Goal: Task Accomplishment & Management: Manage account settings

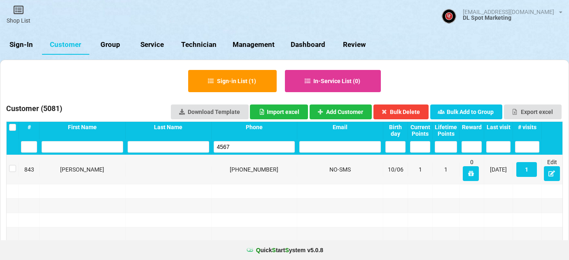
select select "25"
click at [32, 47] on link "Sign-In" at bounding box center [21, 45] width 42 height 20
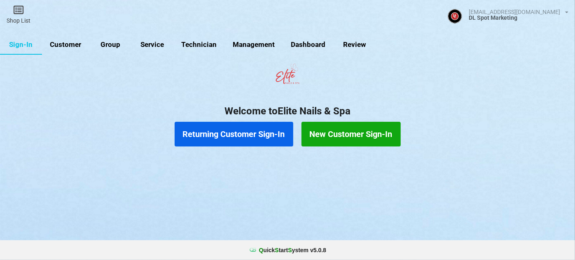
click at [71, 45] on link "Customer" at bounding box center [65, 45] width 47 height 20
select select "25"
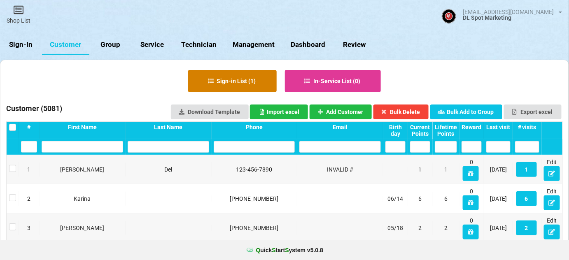
click at [233, 82] on button "Sign-in List ( 1 )" at bounding box center [232, 81] width 88 height 22
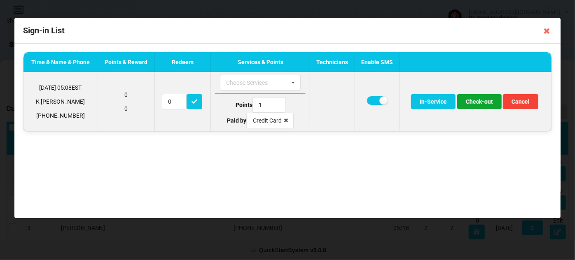
click at [481, 103] on button "Check-out" at bounding box center [479, 101] width 44 height 15
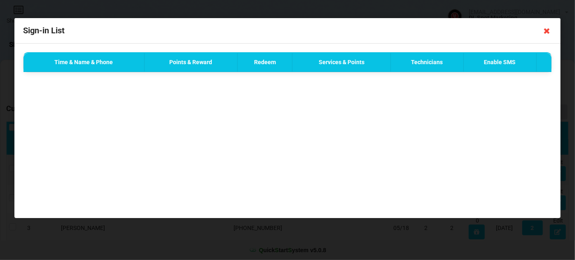
click at [547, 30] on icon at bounding box center [546, 30] width 13 height 13
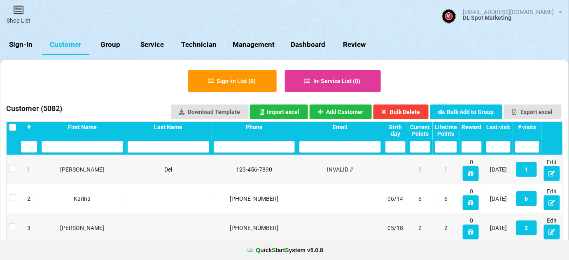
click at [25, 44] on link "Sign-In" at bounding box center [21, 45] width 42 height 20
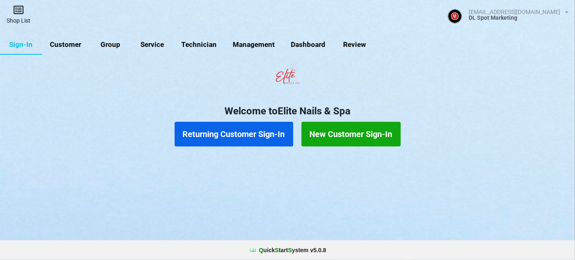
click at [22, 17] on link "Shop List" at bounding box center [18, 14] width 37 height 29
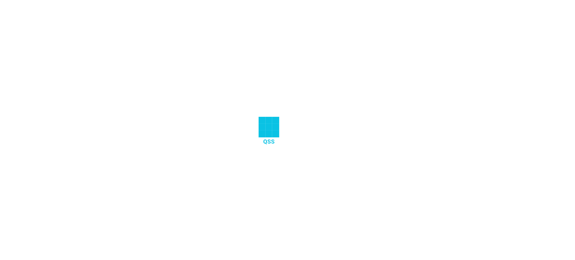
select select "25"
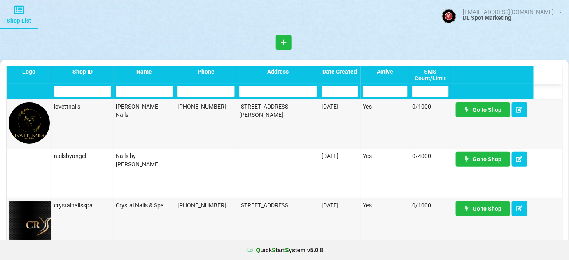
scroll to position [349, 0]
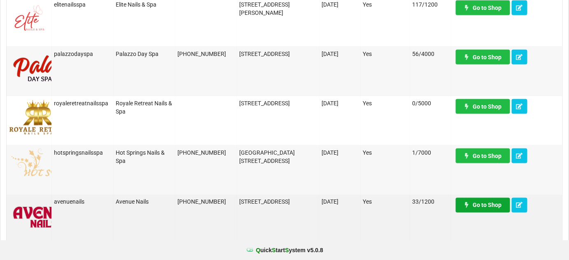
click at [286, 133] on link "Go to Shop" at bounding box center [286, 133] width 0 height 0
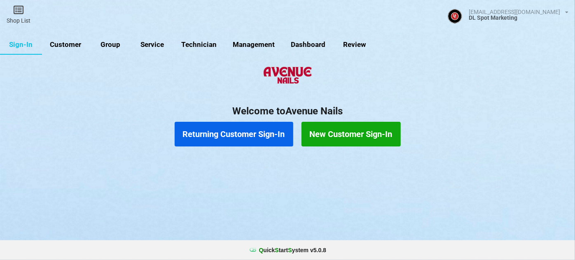
click at [69, 45] on link "Customer" at bounding box center [65, 45] width 47 height 20
select select "25"
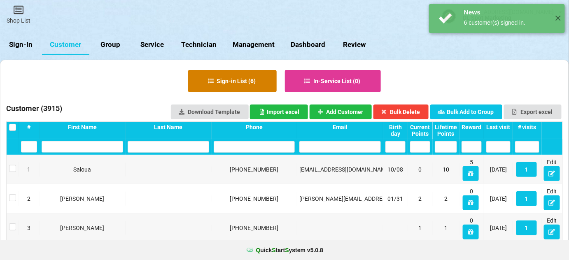
click at [234, 85] on button "Sign-in List ( 6 )" at bounding box center [232, 81] width 88 height 22
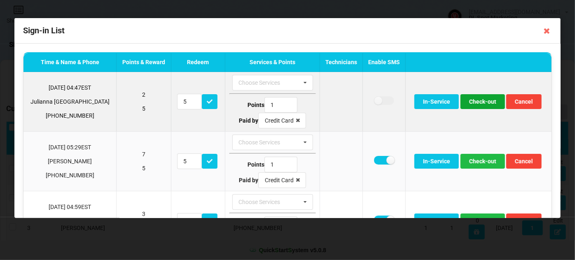
click at [477, 100] on button "Check-out" at bounding box center [482, 101] width 44 height 15
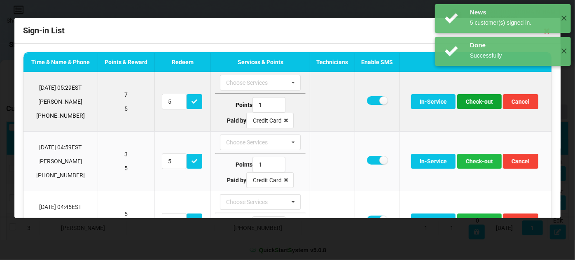
click at [477, 100] on button "Check-out" at bounding box center [479, 101] width 44 height 15
click at [477, 103] on button "Check-out" at bounding box center [479, 101] width 44 height 15
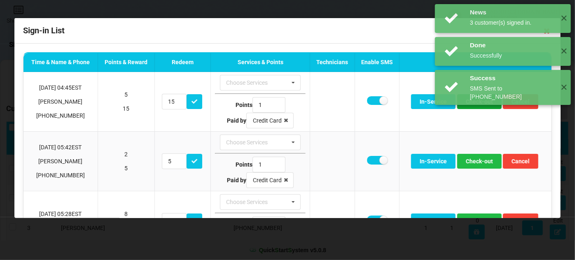
click at [476, 103] on button "Check-out" at bounding box center [479, 101] width 44 height 15
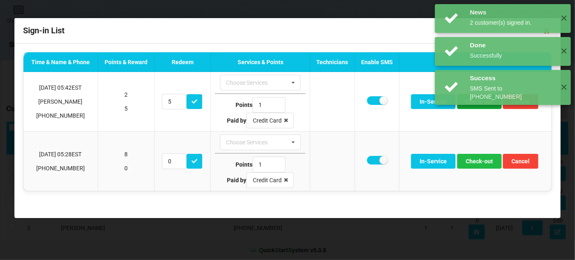
click at [476, 103] on button "Check-out" at bounding box center [479, 101] width 44 height 15
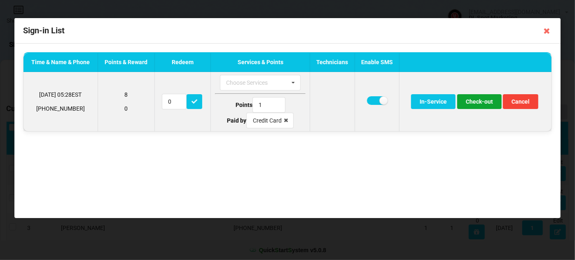
click at [476, 103] on button "Check-out" at bounding box center [479, 101] width 44 height 15
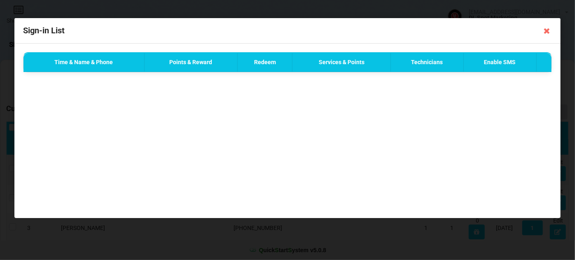
click at [545, 30] on div "Success SMS Sent to +14077972010 ✕" at bounding box center [503, 21] width 136 height 35
click at [504, 100] on div "Time & Name & Phone Points & Reward Redeem Services & Points Technicians Enable…" at bounding box center [287, 131] width 546 height 174
click at [550, 25] on div "Success SMS Sent to +14077972010 ✕" at bounding box center [503, 21] width 136 height 35
click at [468, 98] on div "Time & Name & Phone Points & Reward Redeem Services & Points Technicians Enable…" at bounding box center [287, 131] width 546 height 174
click at [548, 31] on icon at bounding box center [546, 30] width 13 height 13
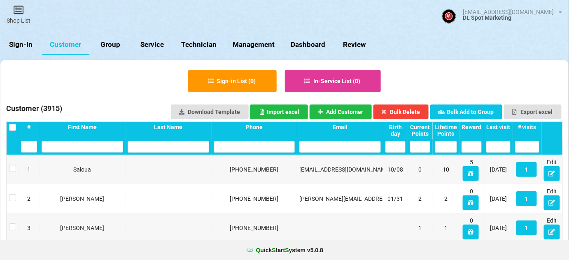
click at [26, 45] on link "Sign-In" at bounding box center [21, 45] width 42 height 20
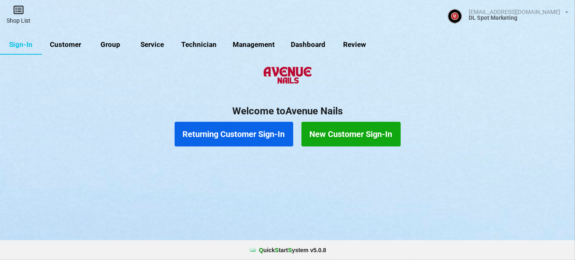
click at [23, 12] on icon at bounding box center [19, 10] width 12 height 10
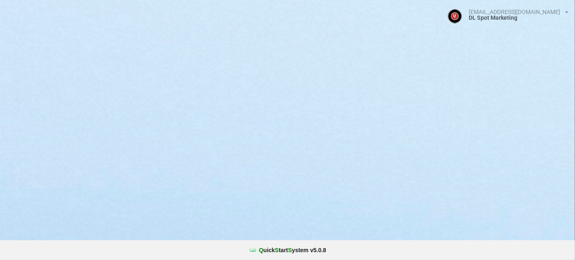
select select "25"
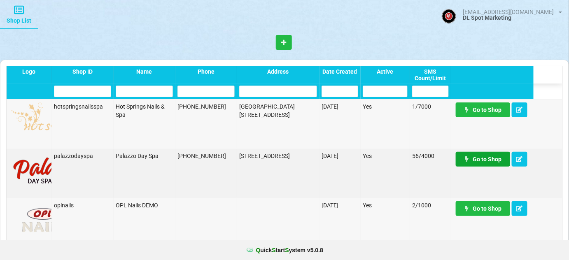
click at [500, 160] on link "Go to Shop" at bounding box center [483, 159] width 54 height 15
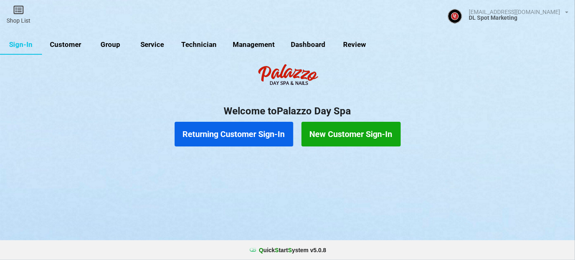
click at [68, 42] on link "Customer" at bounding box center [65, 45] width 47 height 20
select select "25"
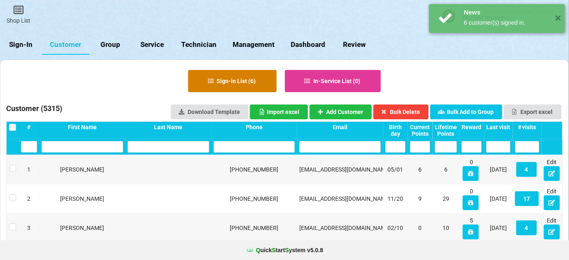
click at [230, 84] on button "Sign-in List ( 6 )" at bounding box center [232, 81] width 88 height 22
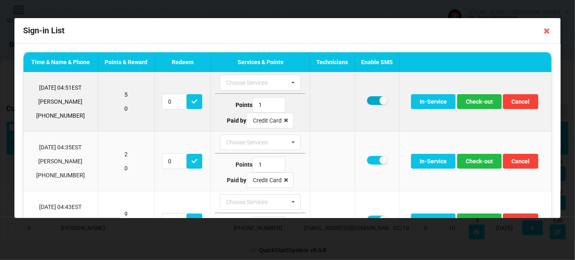
click at [370, 98] on label at bounding box center [377, 100] width 20 height 9
checkbox input "false"
click at [474, 104] on button "Check-out" at bounding box center [479, 101] width 44 height 15
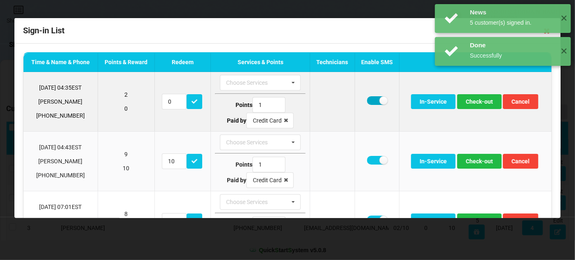
click at [373, 100] on label at bounding box center [377, 100] width 20 height 9
checkbox input "false"
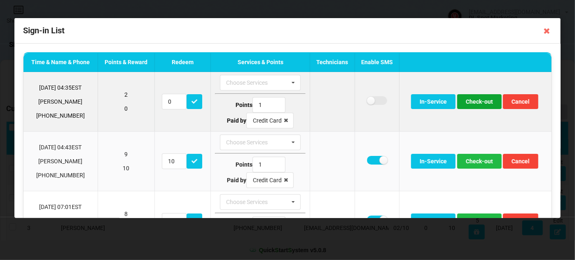
click at [472, 102] on button "Check-out" at bounding box center [479, 101] width 44 height 15
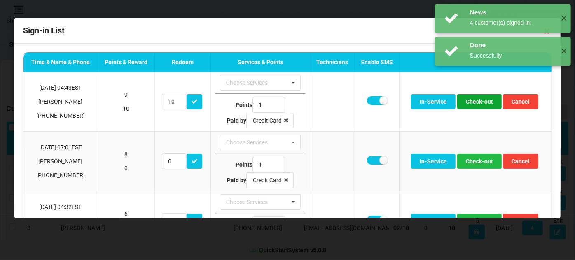
click at [472, 102] on button "Check-out" at bounding box center [479, 101] width 44 height 15
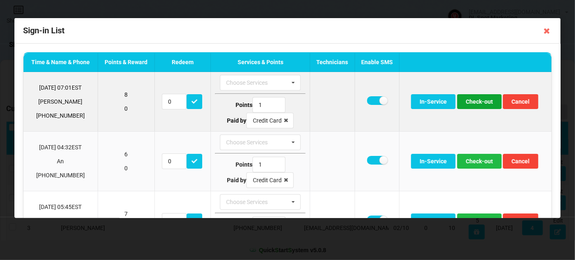
click at [474, 102] on button "Check-out" at bounding box center [479, 101] width 44 height 15
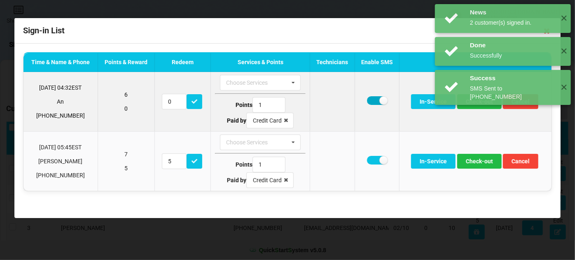
click at [369, 99] on label at bounding box center [377, 100] width 20 height 9
checkbox input "false"
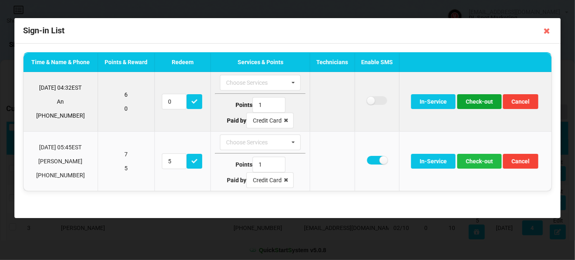
click at [479, 102] on button "Check-out" at bounding box center [479, 101] width 44 height 15
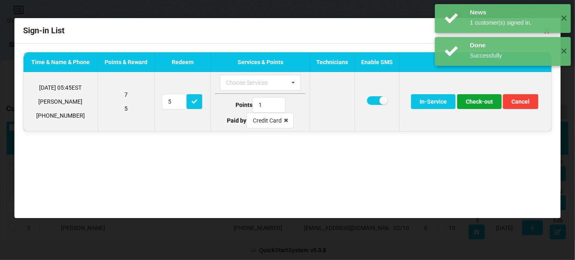
click at [484, 98] on button "Check-out" at bounding box center [479, 101] width 44 height 15
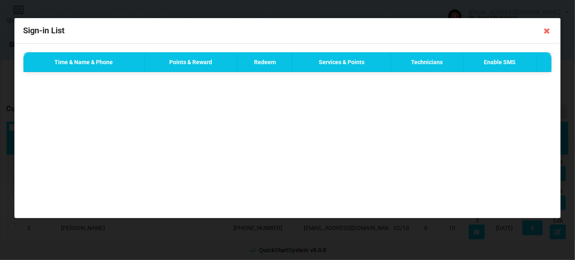
click at [547, 30] on div "News 1 customer(s) signed in. ✕" at bounding box center [503, 18] width 136 height 29
click at [546, 31] on div "News 1 customer(s) signed in. ✕" at bounding box center [503, 18] width 136 height 29
click at [545, 31] on icon at bounding box center [546, 30] width 13 height 13
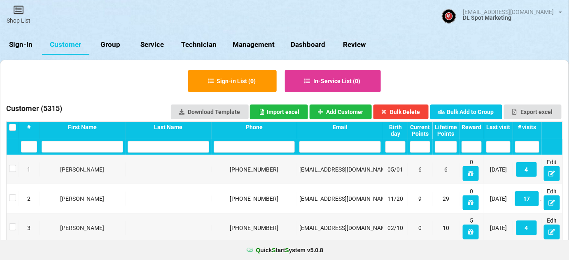
click at [26, 44] on link "Sign-In" at bounding box center [21, 45] width 42 height 20
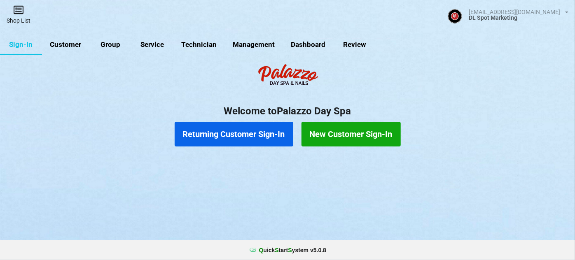
click at [21, 14] on icon at bounding box center [19, 10] width 12 height 10
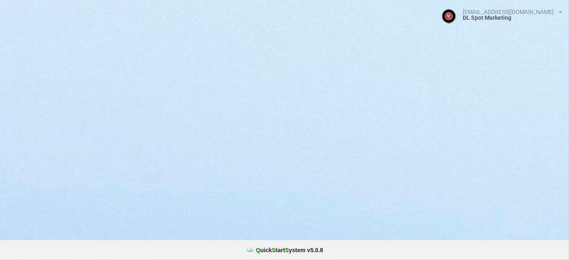
select select "25"
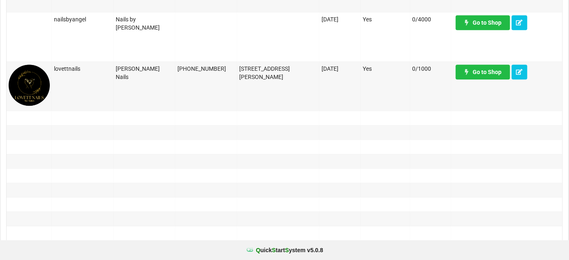
scroll to position [748, 0]
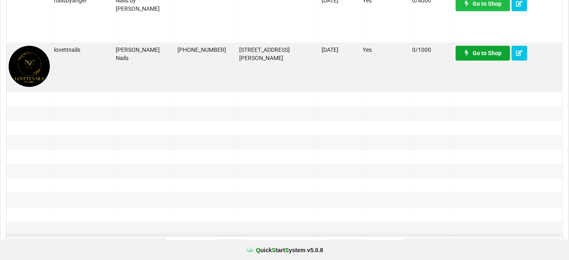
click at [482, 55] on link "Go to Shop" at bounding box center [483, 53] width 54 height 15
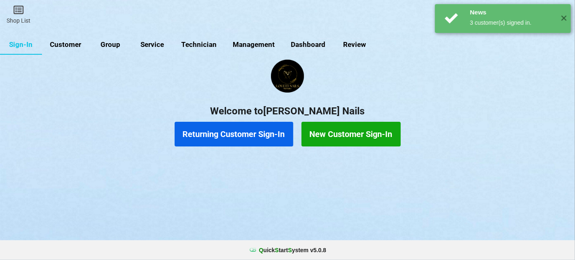
click at [70, 44] on link "Customer" at bounding box center [65, 45] width 47 height 20
select select "25"
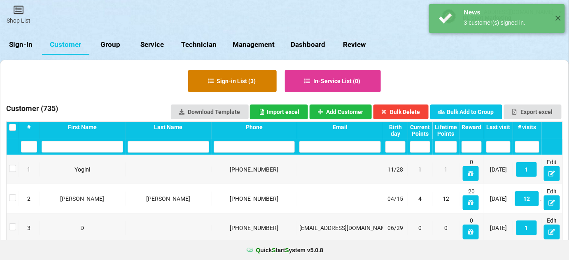
click at [239, 83] on button "Sign-in List ( 3 )" at bounding box center [232, 81] width 88 height 22
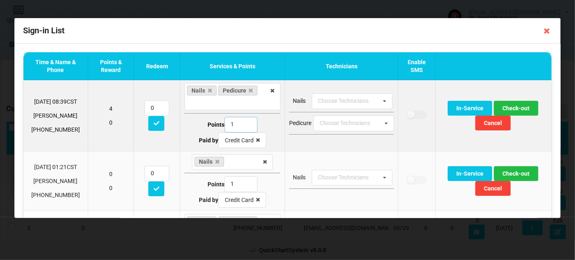
type input "1"
click at [244, 126] on input "1" at bounding box center [240, 125] width 33 height 16
click at [518, 110] on button "Check-out" at bounding box center [515, 108] width 44 height 15
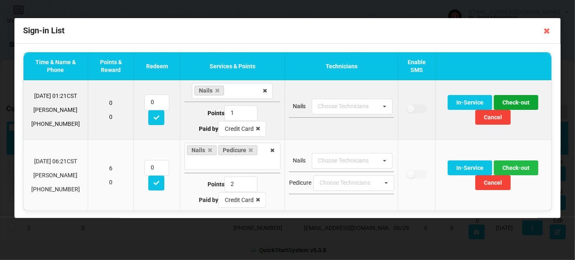
click at [518, 103] on button "Check-out" at bounding box center [515, 102] width 44 height 15
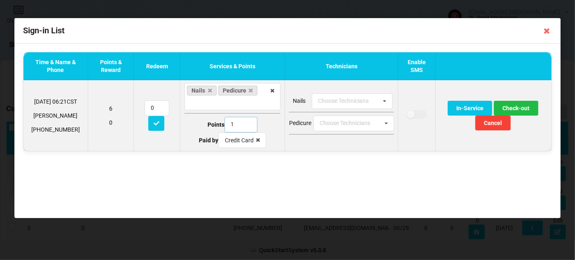
type input "1"
click at [246, 125] on input "1" at bounding box center [240, 125] width 33 height 16
click at [518, 109] on button "Check-out" at bounding box center [515, 108] width 44 height 15
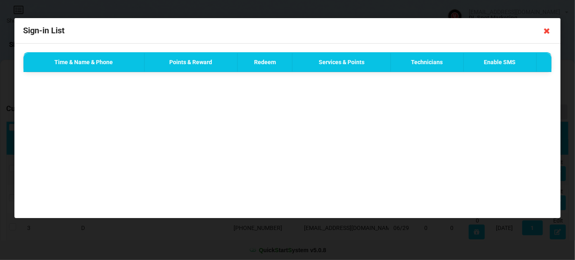
click at [547, 33] on icon at bounding box center [546, 30] width 13 height 13
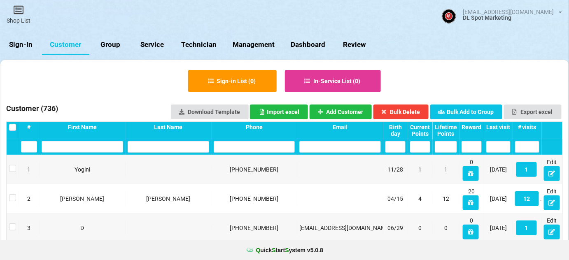
click at [22, 42] on link "Sign-In" at bounding box center [21, 45] width 42 height 20
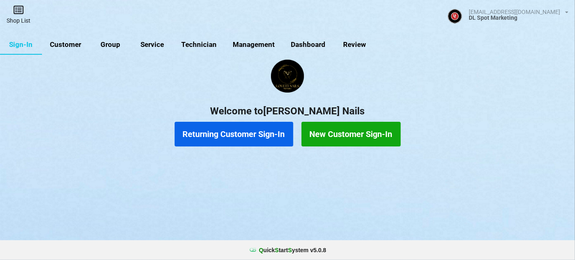
click at [20, 16] on link "Shop List" at bounding box center [18, 14] width 37 height 29
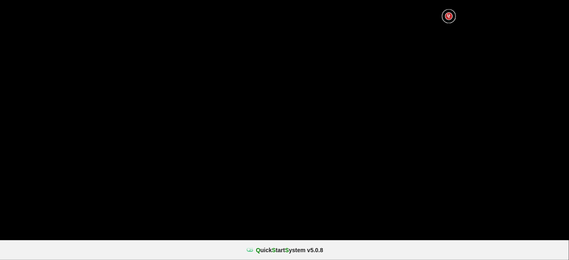
select select "25"
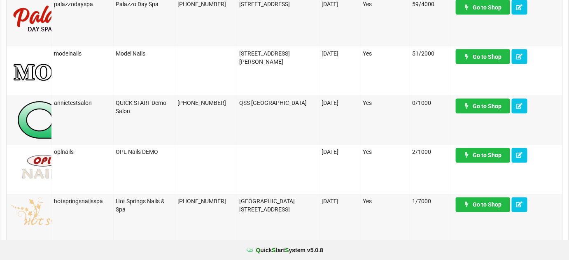
scroll to position [499, 0]
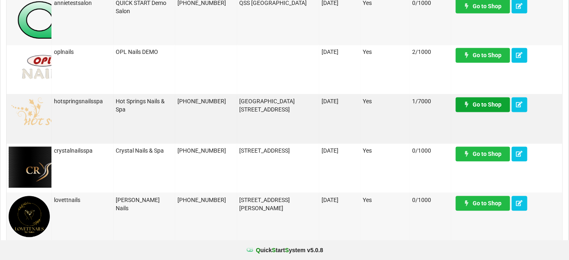
click at [473, 106] on link "Go to Shop" at bounding box center [483, 105] width 54 height 15
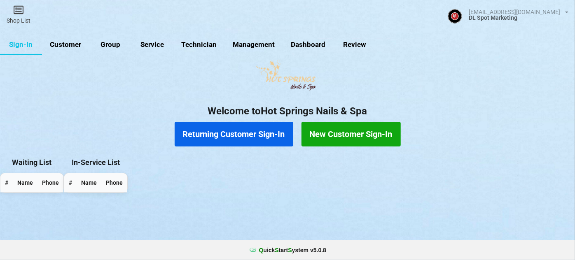
click at [72, 44] on link "Customer" at bounding box center [65, 45] width 47 height 20
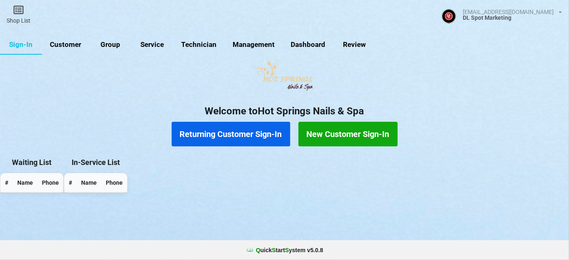
select select "25"
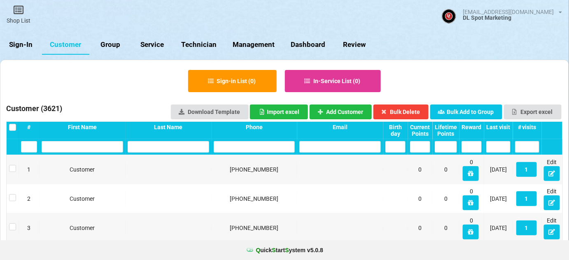
click at [254, 151] on input "text" at bounding box center [254, 147] width 81 height 12
type input "0"
click at [20, 39] on link "Sign-In" at bounding box center [21, 45] width 42 height 20
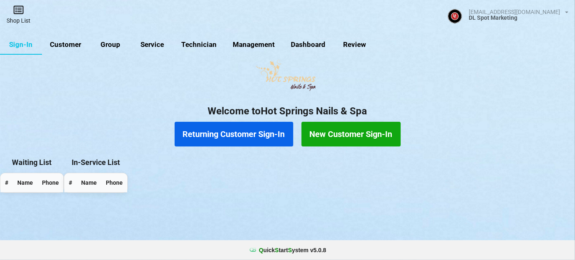
click at [18, 23] on link "Shop List" at bounding box center [18, 14] width 37 height 29
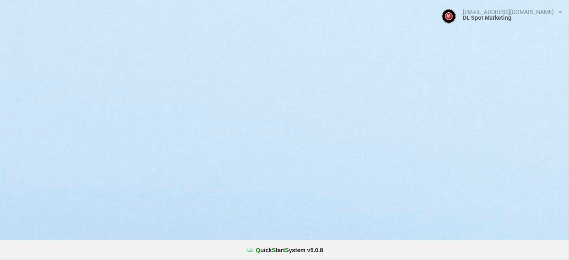
select select "25"
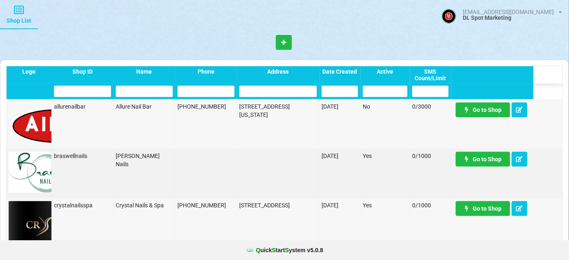
scroll to position [149, 0]
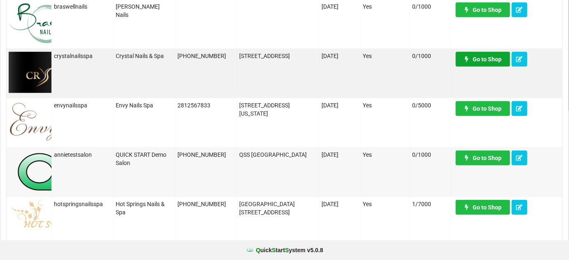
click at [493, 196] on link "Go to Shop" at bounding box center [469, 203] width 51 height 14
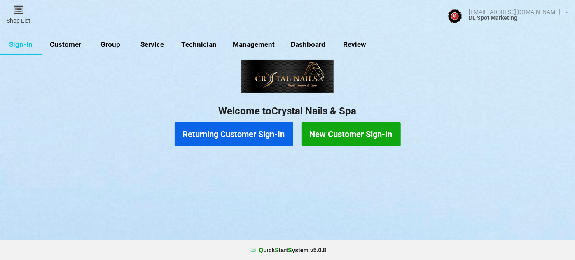
click at [125, 67] on link "Customer" at bounding box center [140, 73] width 31 height 13
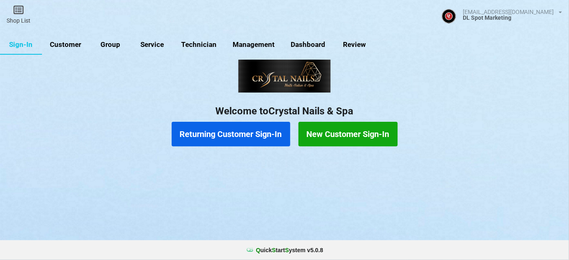
select select "25"
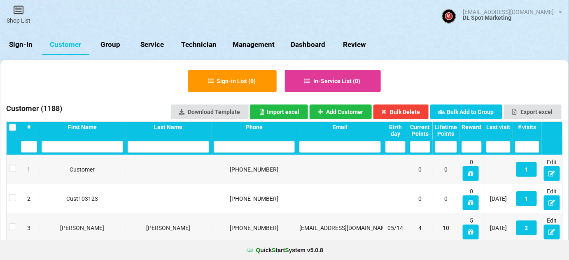
click at [230, 148] on input "text" at bounding box center [254, 147] width 81 height 12
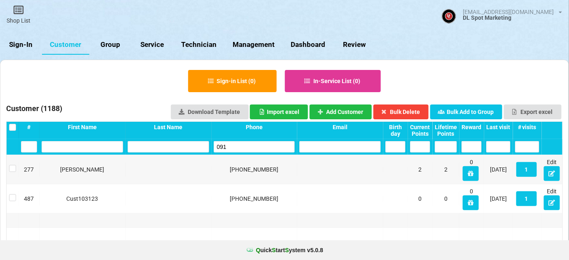
type input "0917"
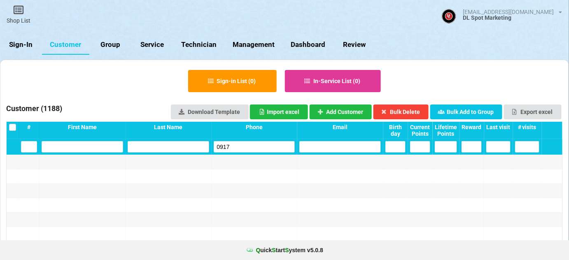
click at [235, 145] on input "0917" at bounding box center [254, 147] width 81 height 12
click at [242, 144] on input "0917" at bounding box center [266, 140] width 49 height 7
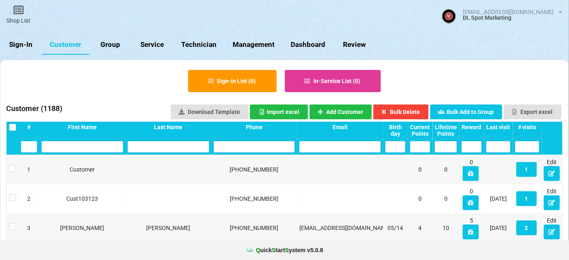
click at [59, 55] on link "Sign-In" at bounding box center [75, 63] width 33 height 16
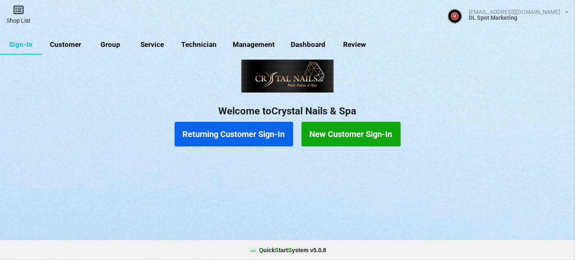
click at [23, 21] on link "Shop List" at bounding box center [18, 14] width 37 height 29
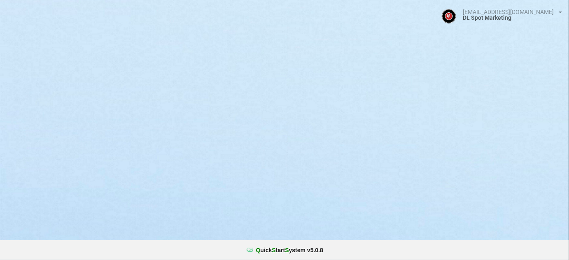
select select "25"
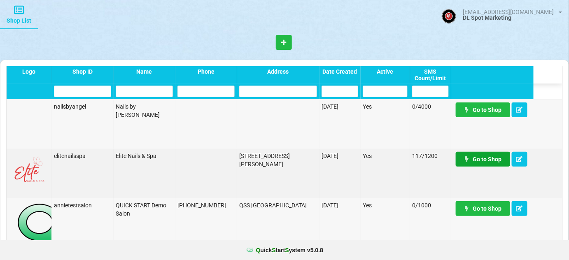
click at [484, 158] on link "Go to Shop" at bounding box center [483, 159] width 54 height 15
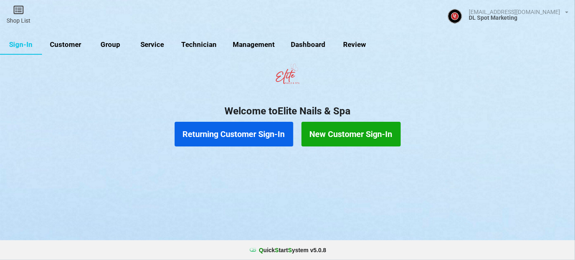
click at [223, 105] on link "Customer" at bounding box center [229, 107] width 12 height 5
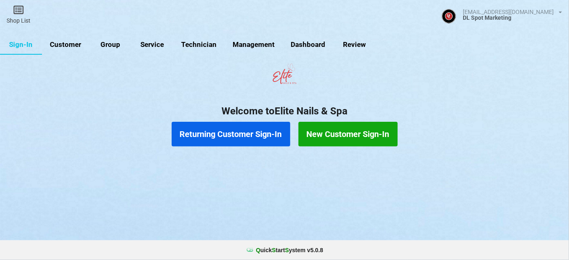
select select "25"
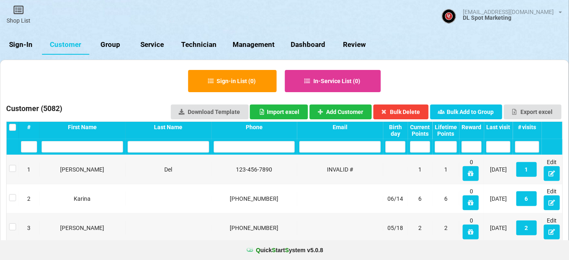
click at [232, 146] on input "text" at bounding box center [254, 147] width 81 height 12
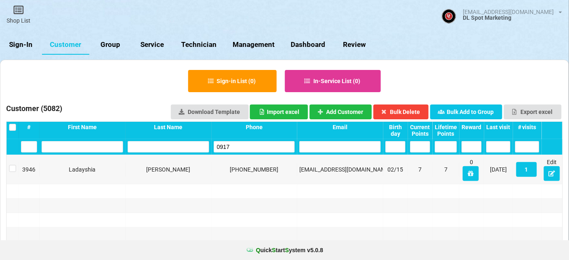
type input "0917"
click at [200, 102] on link "Sign-In" at bounding box center [206, 105] width 12 height 6
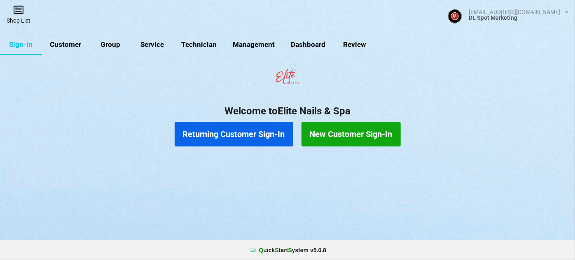
click at [22, 16] on link "Shop List" at bounding box center [18, 14] width 37 height 29
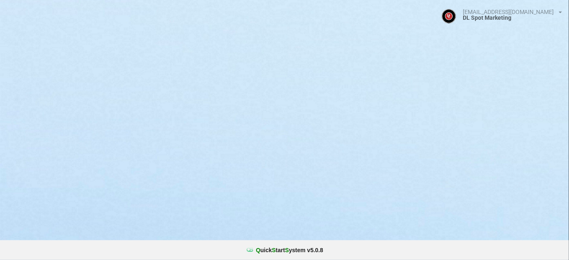
select select "25"
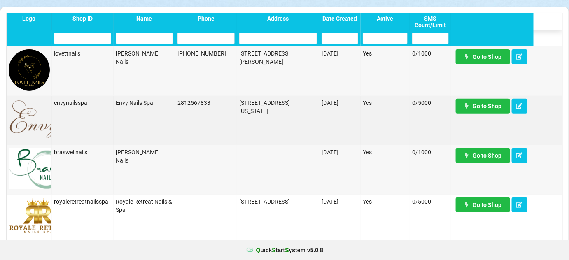
scroll to position [100, 0]
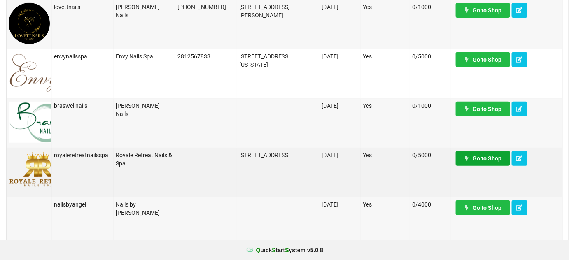
click at [490, 161] on link "Go to Shop" at bounding box center [483, 158] width 54 height 15
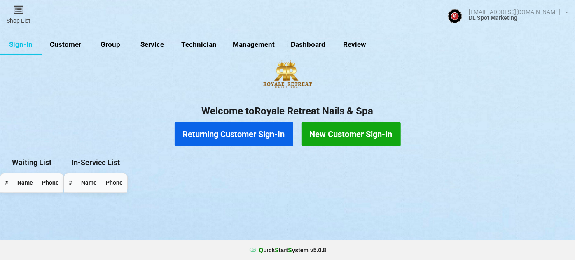
click at [58, 45] on link "Customer" at bounding box center [65, 45] width 47 height 20
select select "25"
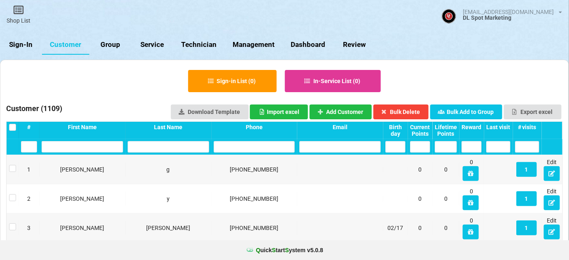
click at [149, 147] on input "text" at bounding box center [168, 147] width 81 height 12
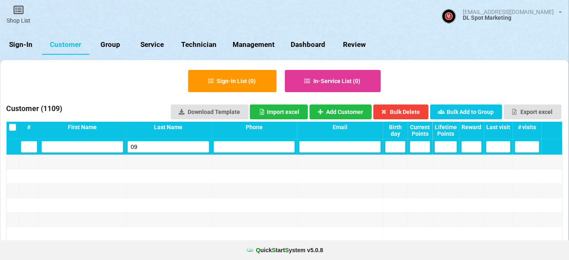
type input "0"
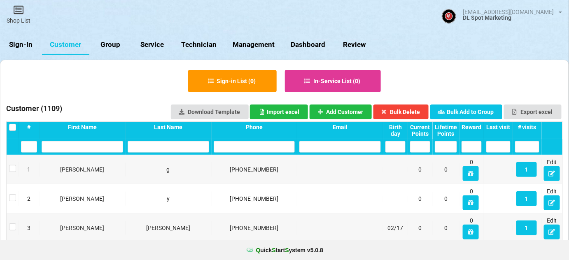
click at [238, 149] on input "text" at bounding box center [254, 147] width 81 height 12
type input "0"
click at [26, 42] on link "Sign-In" at bounding box center [21, 45] width 42 height 20
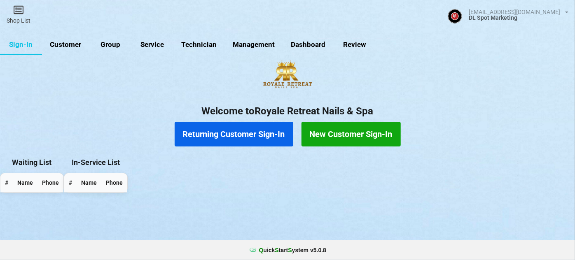
click at [58, 47] on link "Customer" at bounding box center [65, 45] width 47 height 20
select select "25"
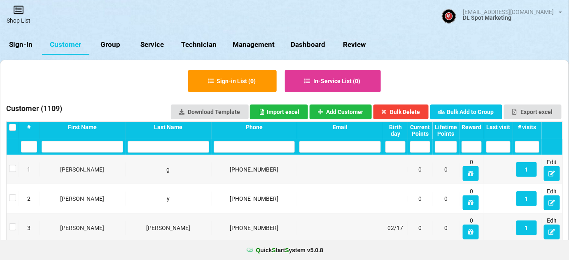
click at [19, 21] on link "Shop List" at bounding box center [18, 14] width 37 height 29
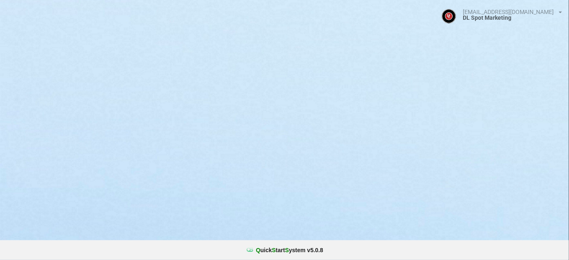
select select "25"
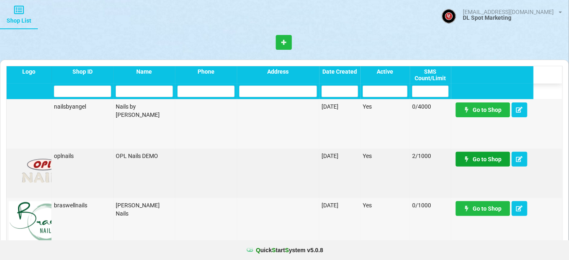
click at [485, 158] on link "Go to Shop" at bounding box center [483, 159] width 54 height 15
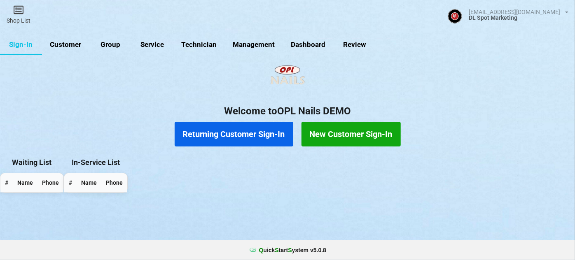
click at [56, 46] on link "Customer" at bounding box center [65, 45] width 47 height 20
select select "25"
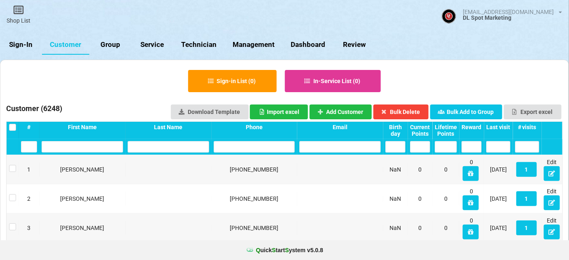
click at [228, 145] on input "text" at bounding box center [254, 147] width 81 height 12
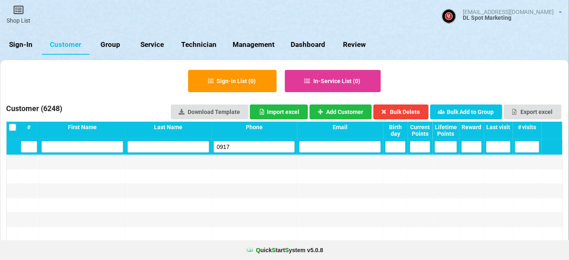
type input "0917"
drag, startPoint x: 26, startPoint y: 46, endPoint x: 26, endPoint y: 41, distance: 5.4
click at [25, 44] on link "Sign-In" at bounding box center [21, 45] width 42 height 20
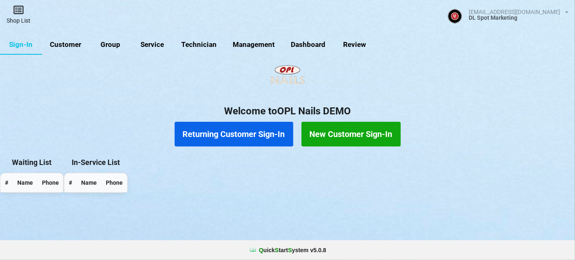
click at [30, 23] on link "Shop List" at bounding box center [18, 14] width 37 height 29
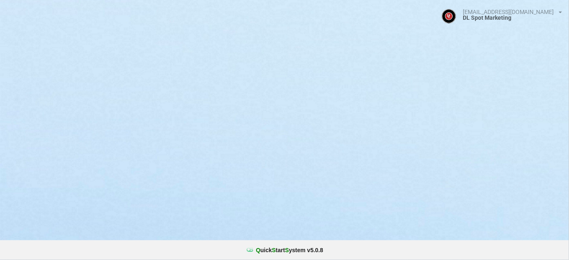
select select "25"
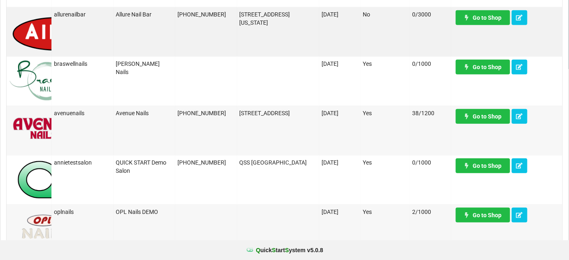
scroll to position [200, 0]
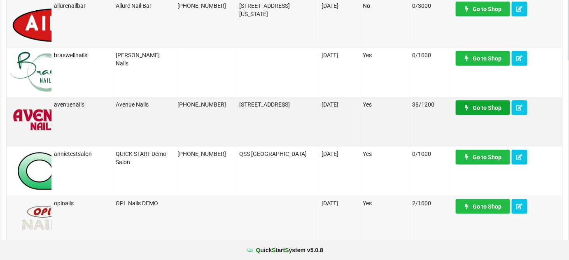
click at [493, 103] on link "Go to Shop" at bounding box center [483, 107] width 54 height 15
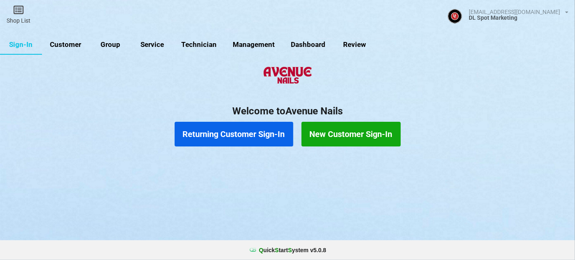
click at [86, 52] on link "Customer" at bounding box center [105, 60] width 39 height 16
select select "25"
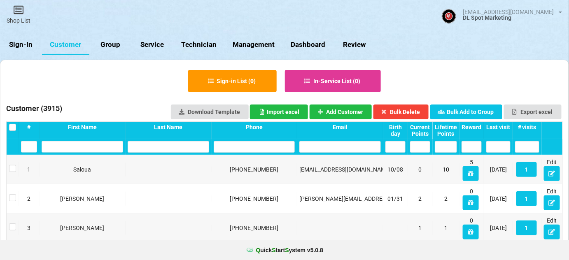
click at [231, 149] on input "text" at bounding box center [254, 147] width 81 height 12
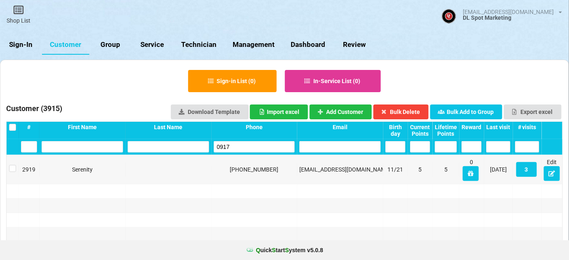
type input "0917"
click at [24, 46] on link "Sign-In" at bounding box center [21, 45] width 42 height 20
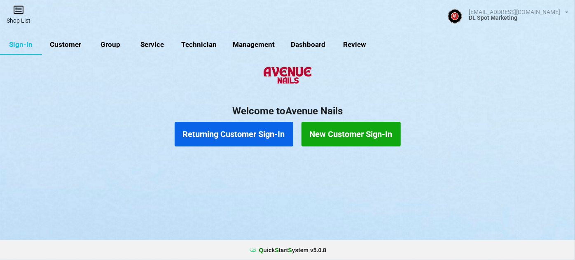
click at [149, 67] on icon at bounding box center [152, 69] width 6 height 5
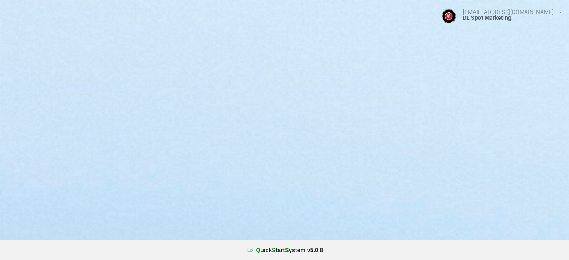
select select "25"
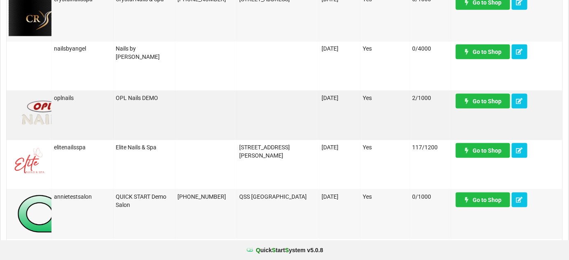
scroll to position [349, 0]
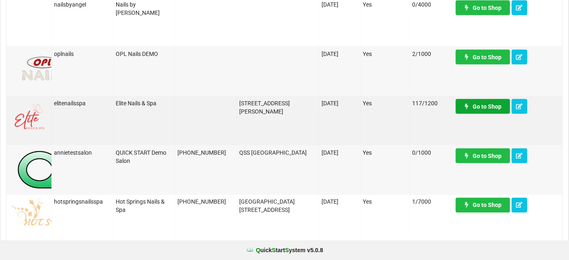
click at [487, 104] on link "Go to Shop" at bounding box center [483, 106] width 54 height 15
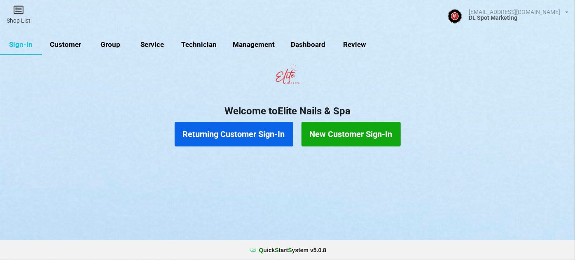
click at [70, 44] on link "Customer" at bounding box center [65, 45] width 47 height 20
select select "25"
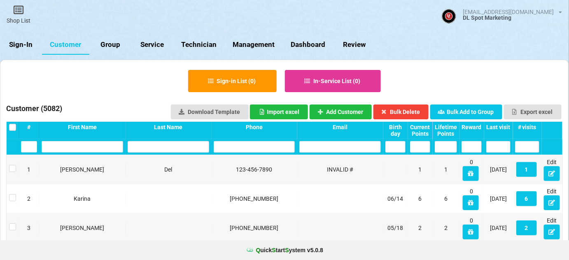
click at [233, 150] on input "text" at bounding box center [254, 147] width 81 height 12
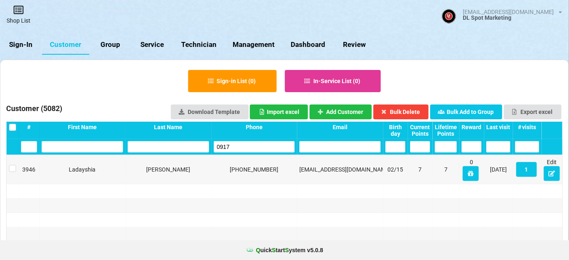
type input "0917"
click at [19, 16] on link "Shop List" at bounding box center [29, 20] width 35 height 28
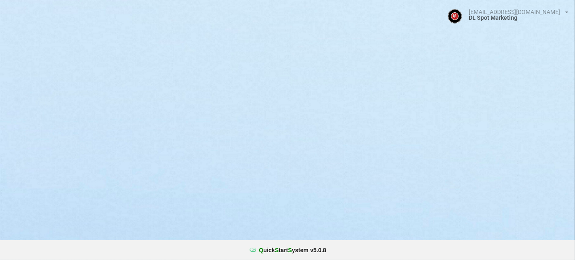
select select "25"
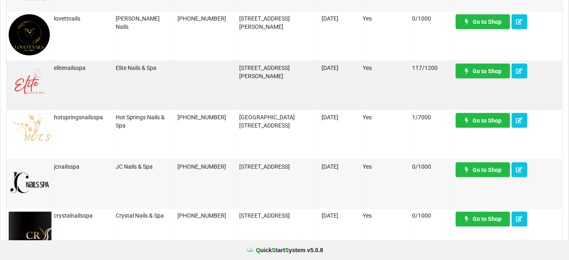
scroll to position [349, 0]
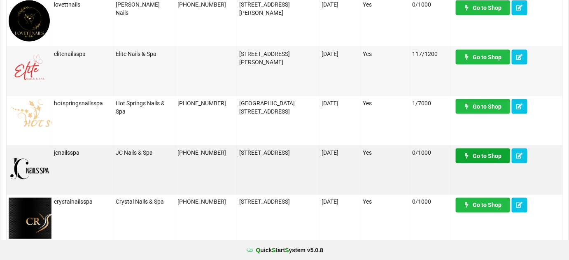
click at [488, 158] on link "Go to Shop" at bounding box center [483, 156] width 54 height 15
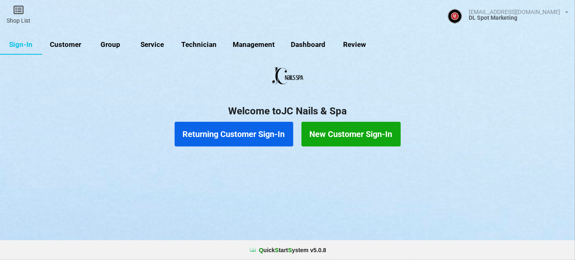
click at [71, 40] on link "Customer" at bounding box center [65, 45] width 47 height 20
select select "25"
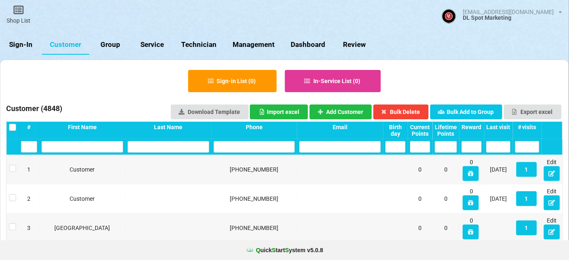
click at [277, 133] on input "text" at bounding box center [281, 131] width 9 height 1
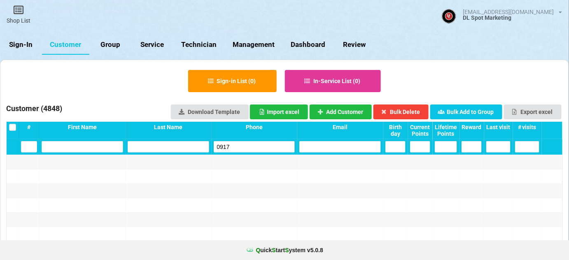
type input "0917"
click at [24, 43] on link "Sign-In" at bounding box center [21, 45] width 42 height 20
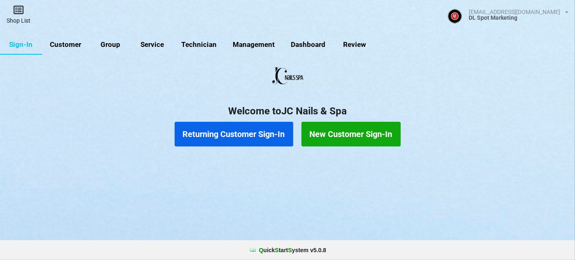
click at [28, 26] on link "Shop List" at bounding box center [18, 14] width 37 height 29
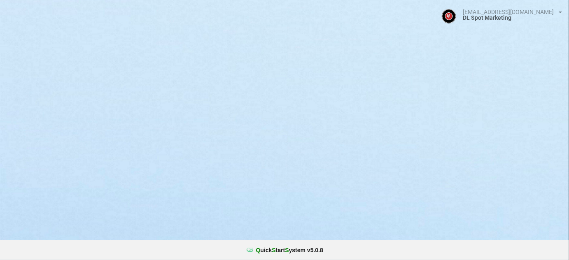
select select "25"
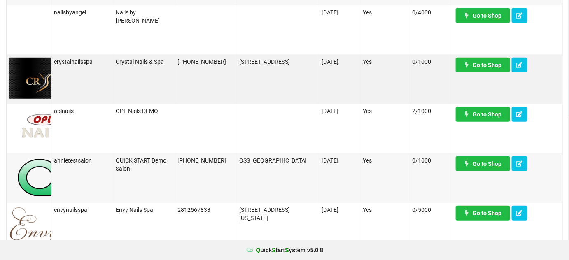
scroll to position [200, 0]
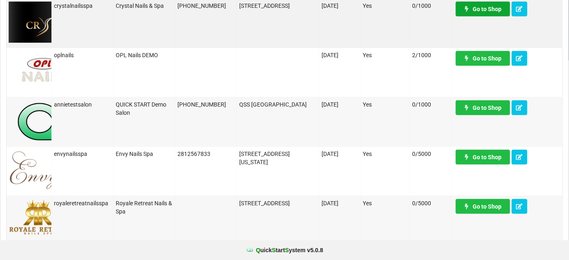
click at [479, 6] on link "Go to Shop" at bounding box center [483, 9] width 54 height 15
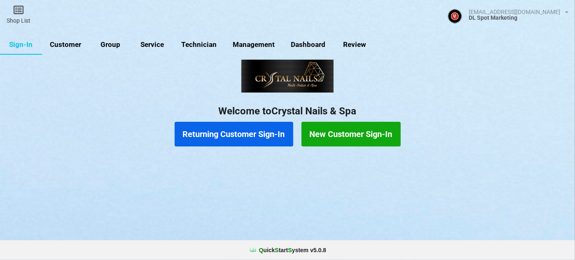
click at [28, 42] on link "Sign-In" at bounding box center [21, 45] width 42 height 20
click at [84, 44] on link "Customer" at bounding box center [65, 45] width 47 height 20
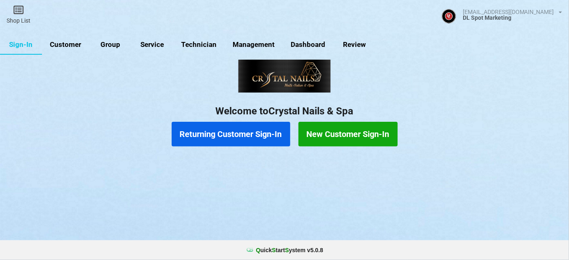
select select "25"
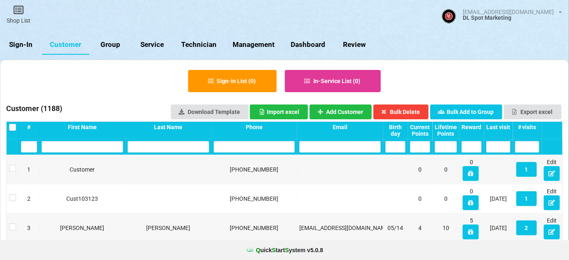
click at [242, 144] on input "text" at bounding box center [262, 142] width 59 height 8
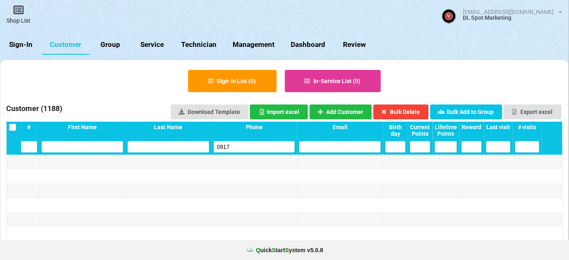
type input "0917"
click at [11, 19] on link "Shop List" at bounding box center [18, 14] width 37 height 29
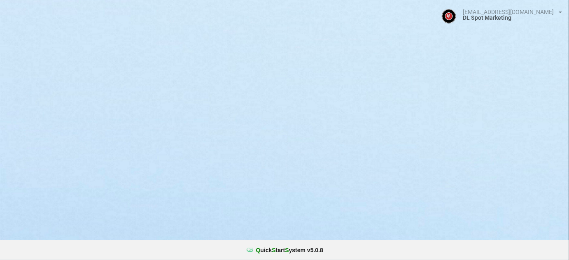
select select "25"
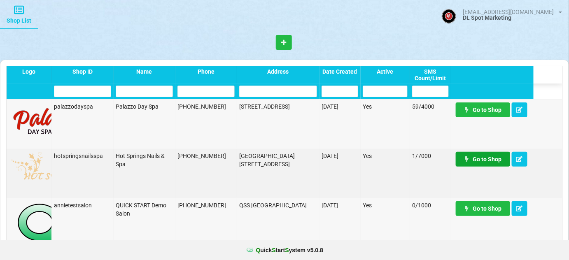
click at [476, 161] on link "Go to Shop" at bounding box center [483, 159] width 54 height 15
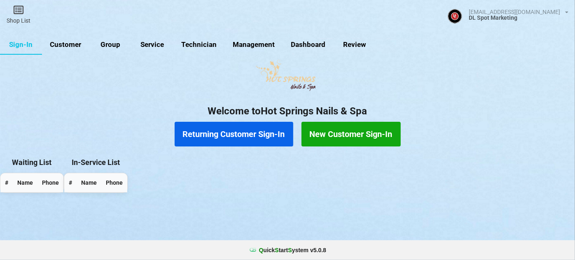
click at [119, 65] on link "Customer" at bounding box center [135, 72] width 33 height 14
select select "25"
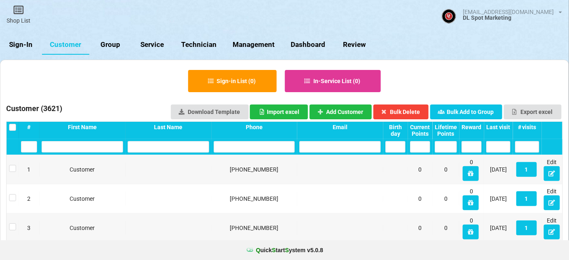
click at [247, 147] on input "text" at bounding box center [259, 143] width 67 height 9
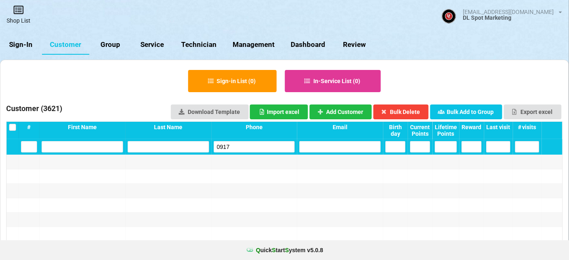
type input "0917"
click at [130, 60] on link "Shop List" at bounding box center [140, 68] width 20 height 16
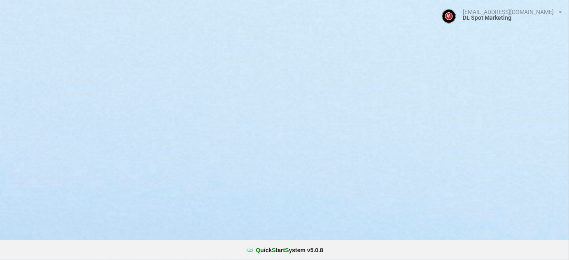
select select "25"
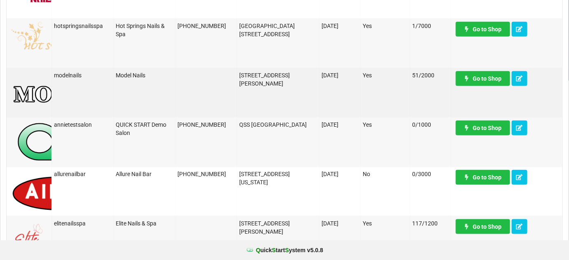
scroll to position [200, 0]
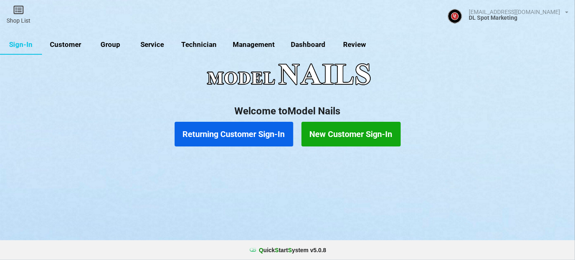
click at [72, 40] on link "Customer" at bounding box center [65, 45] width 47 height 20
select select "25"
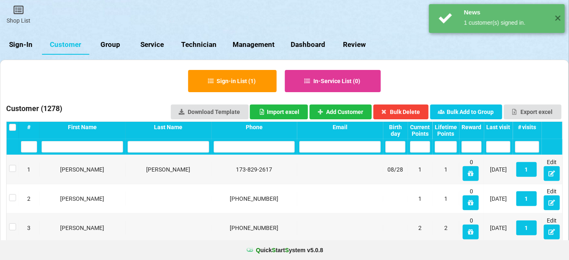
click at [284, 130] on input "text" at bounding box center [284, 130] width 1 height 0
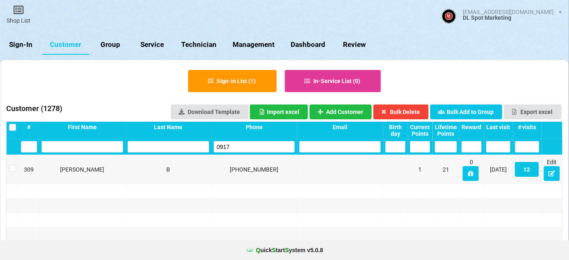
type input "0917"
